Goal: Find contact information: Find contact information

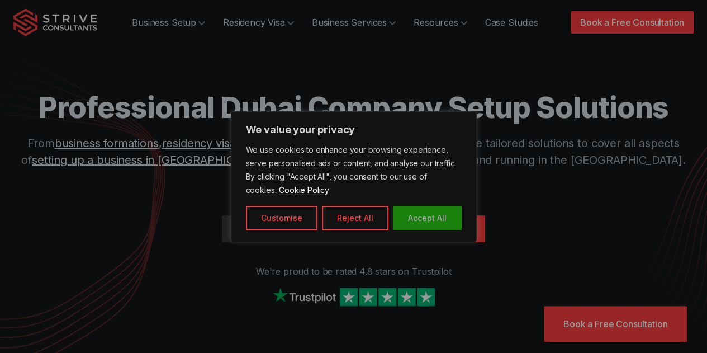
click at [413, 216] on button "Accept All" at bounding box center [427, 218] width 69 height 25
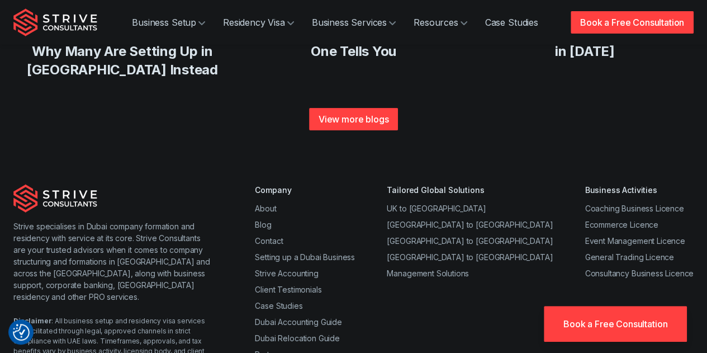
scroll to position [4361, 0]
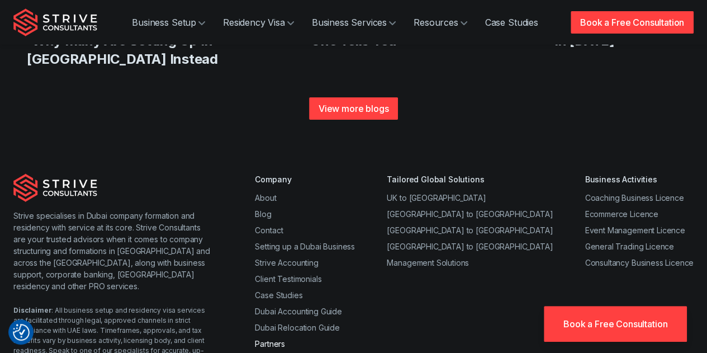
click at [264, 339] on link "Partners" at bounding box center [270, 343] width 30 height 9
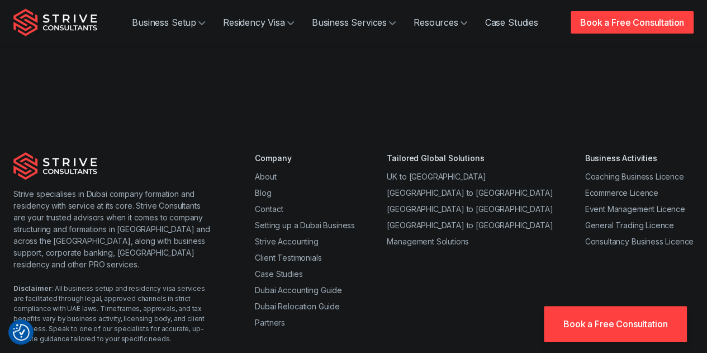
scroll to position [1450, 0]
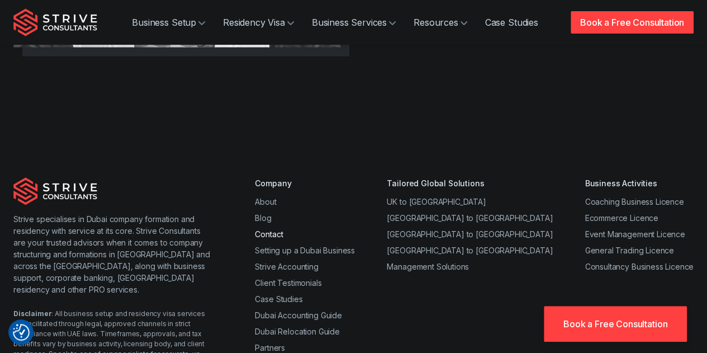
click at [257, 229] on link "Contact" at bounding box center [269, 233] width 28 height 9
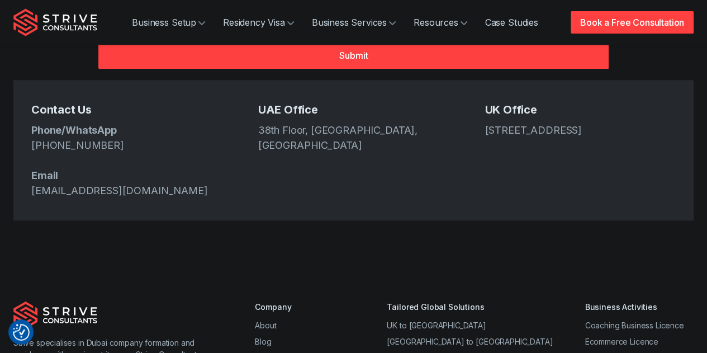
scroll to position [486, 0]
